Goal: Information Seeking & Learning: Understand process/instructions

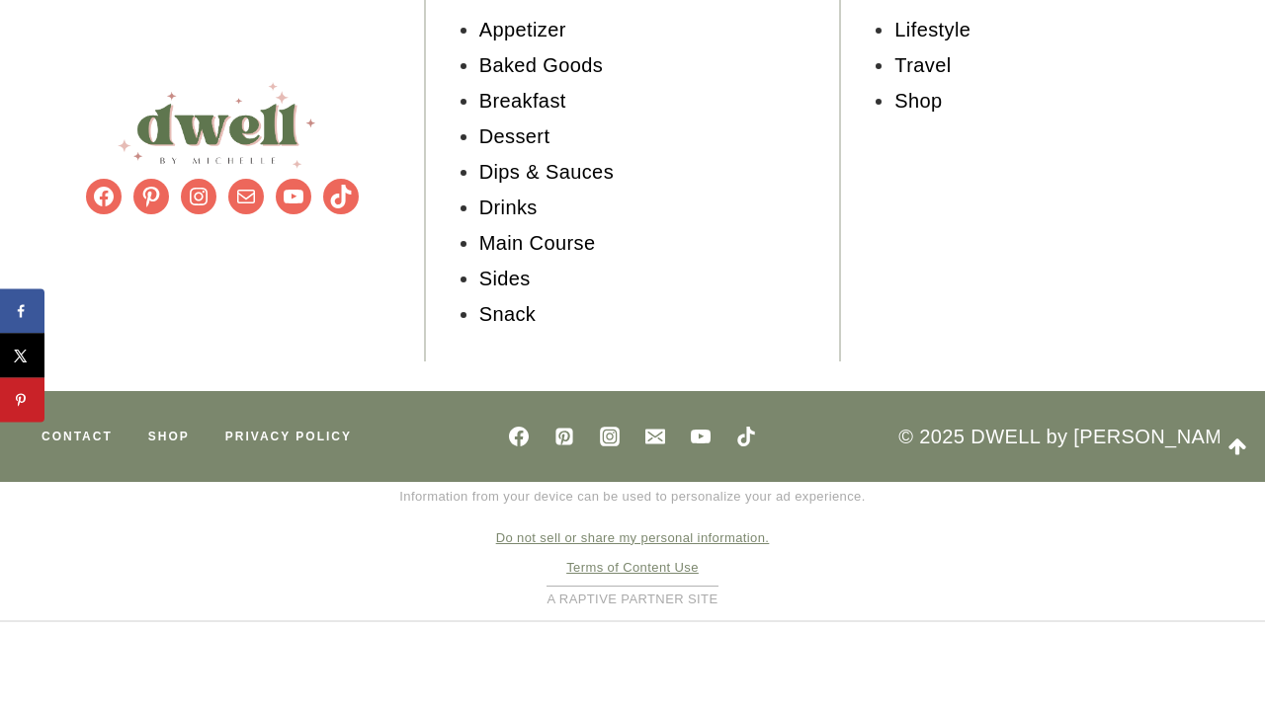
scroll to position [22235, 0]
